Goal: Communication & Community: Share content

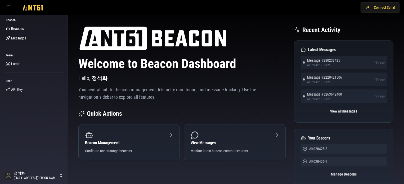
click at [28, 135] on div "Beacon Beacons Messages Team [PERSON_NAME] User API Key" at bounding box center [33, 91] width 67 height 152
click at [18, 40] on span "Messages" at bounding box center [18, 37] width 15 height 5
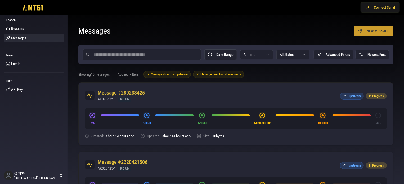
click at [362, 33] on button "NEW MESSAGE" at bounding box center [373, 31] width 39 height 11
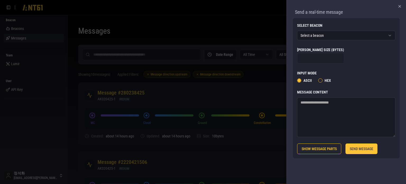
click at [329, 103] on textarea "Message Content" at bounding box center [346, 117] width 98 height 40
type textarea "**********"
click at [370, 150] on button "SEND MESSAGE" at bounding box center [362, 148] width 32 height 11
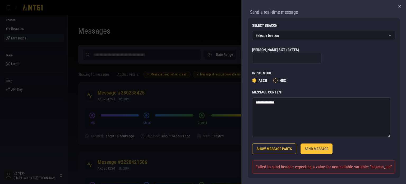
click at [319, 149] on button "SEND MESSAGE" at bounding box center [317, 148] width 32 height 11
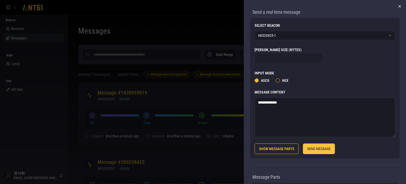
click at [398, 8] on icon "button" at bounding box center [400, 6] width 4 height 4
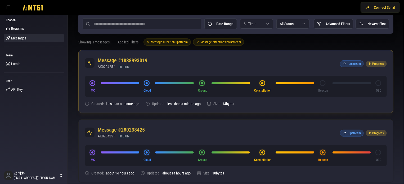
scroll to position [26, 0]
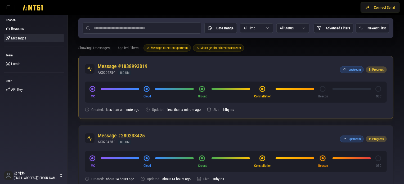
click at [298, 70] on div "Message #1838993019 AK020425-1 IRIDIUM upstream In Progress" at bounding box center [236, 68] width 314 height 25
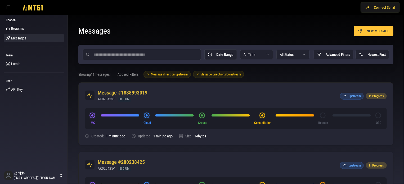
click at [235, 32] on div "Messages NEW MESSAGE" at bounding box center [235, 31] width 315 height 11
click at [219, 28] on div "Messages NEW MESSAGE" at bounding box center [235, 31] width 315 height 11
click at [175, 34] on div "Messages NEW MESSAGE" at bounding box center [235, 31] width 315 height 11
click at [236, 35] on div "Messages NEW MESSAGE" at bounding box center [235, 31] width 315 height 11
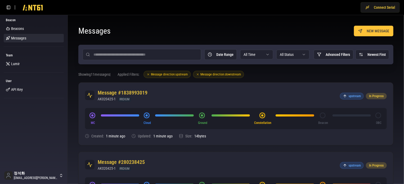
click at [203, 32] on div "Messages NEW MESSAGE" at bounding box center [235, 31] width 315 height 11
click at [267, 28] on div "Messages NEW MESSAGE" at bounding box center [235, 31] width 315 height 11
drag, startPoint x: 178, startPoint y: 35, endPoint x: 238, endPoint y: 32, distance: 59.6
click at [179, 34] on div "Messages NEW MESSAGE" at bounding box center [235, 31] width 315 height 11
click at [240, 31] on div "Messages NEW MESSAGE" at bounding box center [235, 31] width 315 height 11
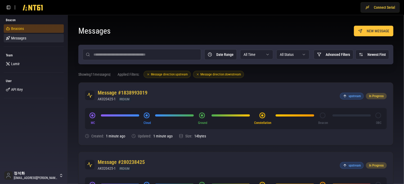
click at [21, 28] on span "Beacons" at bounding box center [17, 28] width 13 height 5
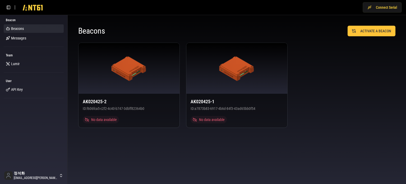
click at [179, 159] on body "Connect Serial Beacon Beacons Messages Team [PERSON_NAME] User API Key 정석화 [EMA…" at bounding box center [203, 92] width 406 height 184
